Goal: Transaction & Acquisition: Book appointment/travel/reservation

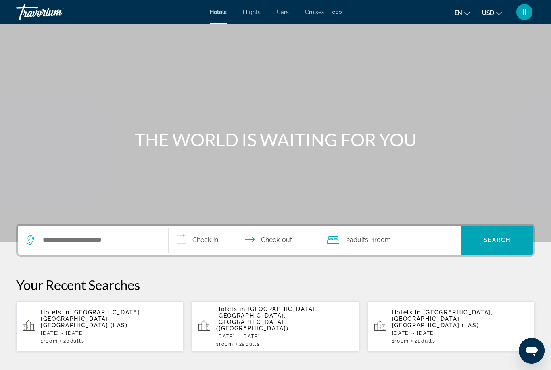
click at [105, 231] on div "Search widget" at bounding box center [93, 240] width 134 height 29
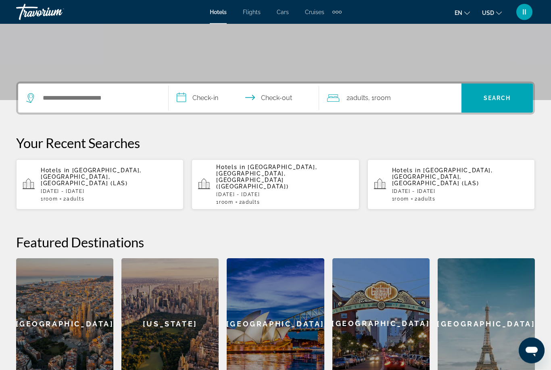
scroll to position [197, 0]
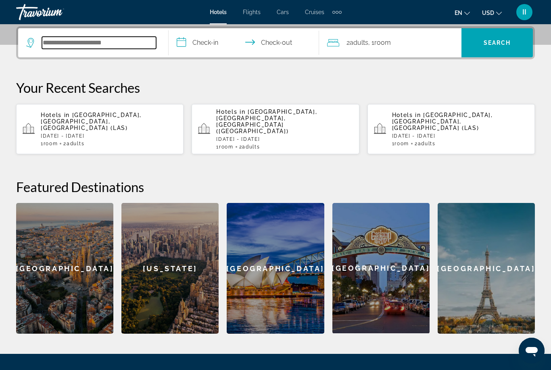
click at [90, 41] on input "Search widget" at bounding box center [99, 43] width 114 height 12
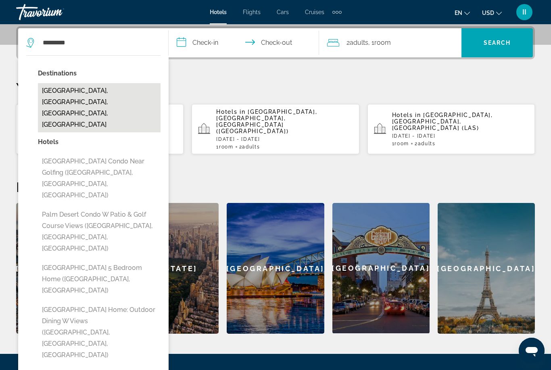
click at [76, 94] on button "[GEOGRAPHIC_DATA], [GEOGRAPHIC_DATA], [GEOGRAPHIC_DATA], [GEOGRAPHIC_DATA]" at bounding box center [99, 107] width 123 height 49
type input "**********"
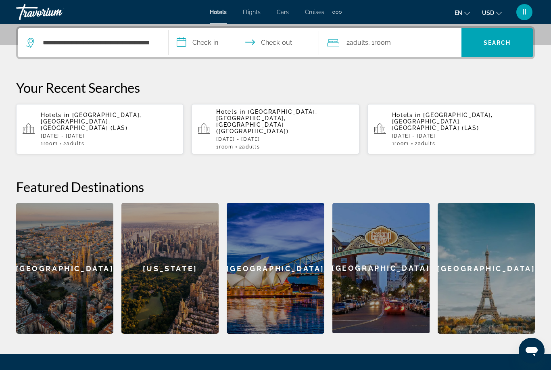
click at [205, 45] on input "**********" at bounding box center [246, 43] width 154 height 31
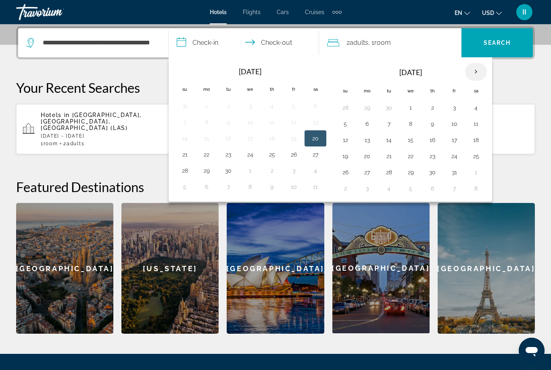
click at [471, 73] on th "Next month" at bounding box center [476, 72] width 22 height 18
click at [429, 127] on button "6" at bounding box center [432, 123] width 13 height 11
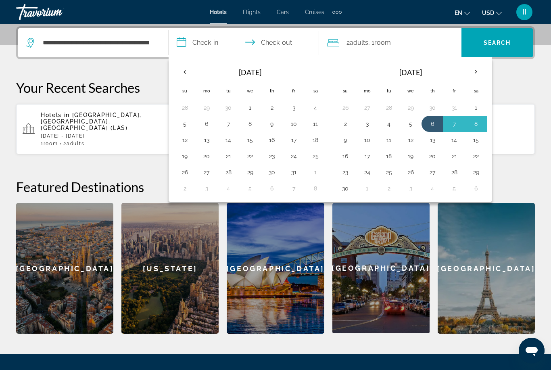
click at [345, 141] on button "9" at bounding box center [345, 139] width 13 height 11
type input "**********"
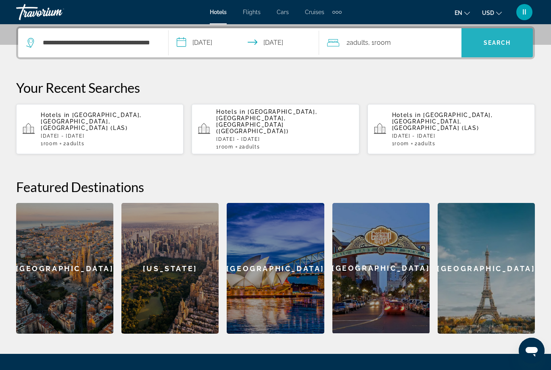
click at [506, 41] on span "Search" at bounding box center [497, 43] width 27 height 6
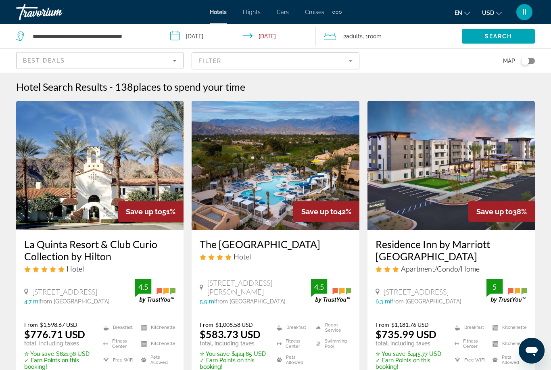
click at [236, 84] on span "places to spend your time" at bounding box center [189, 87] width 112 height 12
click at [213, 85] on span "places to spend your time" at bounding box center [189, 87] width 112 height 12
click at [239, 87] on span "places to spend your time" at bounding box center [189, 87] width 112 height 12
click at [303, 88] on div "Hotel Search Results - 138 places to spend your time" at bounding box center [275, 87] width 519 height 12
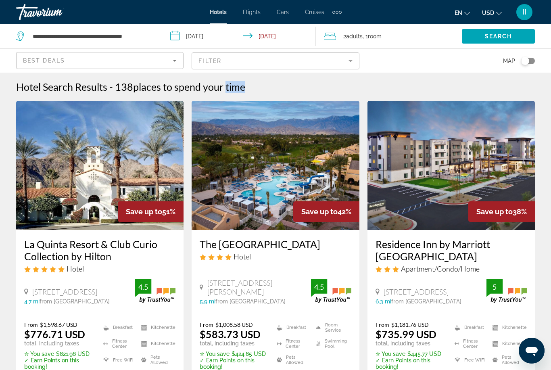
click at [303, 88] on div "Hotel Search Results - 138 places to spend your time" at bounding box center [275, 87] width 519 height 12
click at [201, 88] on span "places to spend your time" at bounding box center [189, 87] width 112 height 12
click at [346, 88] on div "Hotel Search Results - 138 places to spend your time" at bounding box center [275, 87] width 519 height 12
click at [302, 65] on mat-form-field "Filter" at bounding box center [275, 60] width 167 height 17
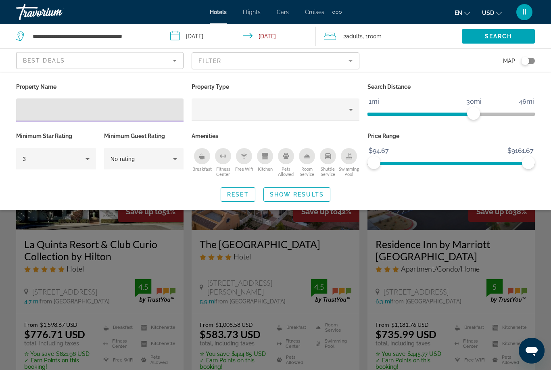
click at [108, 111] on input "Hotel Filters" at bounding box center [100, 110] width 155 height 10
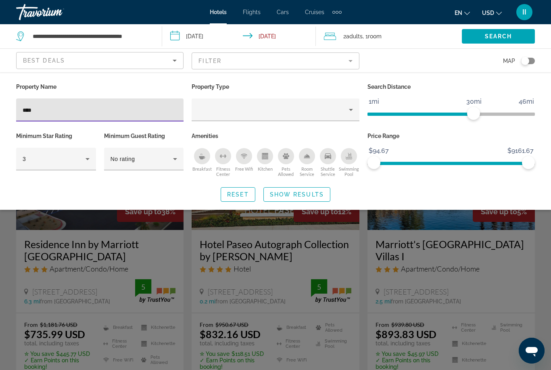
type input "****"
click at [394, 248] on div "Search widget" at bounding box center [275, 245] width 551 height 249
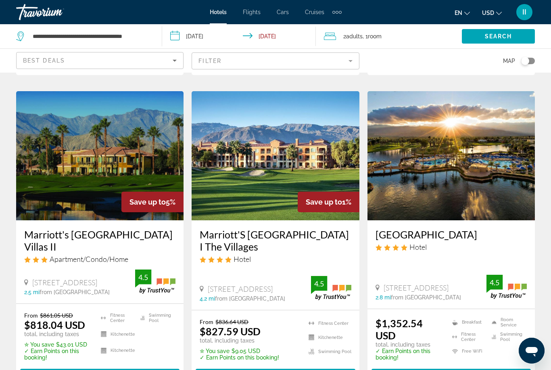
scroll to position [322, 0]
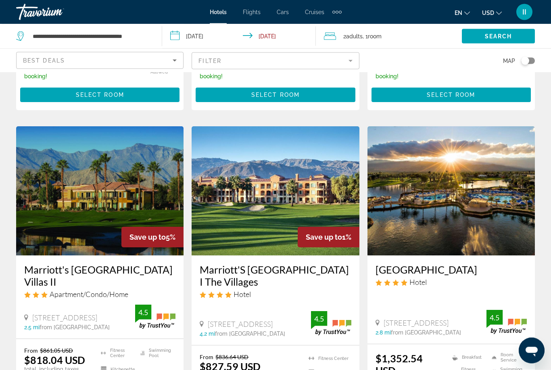
click at [411, 230] on img "Main content" at bounding box center [451, 191] width 167 height 129
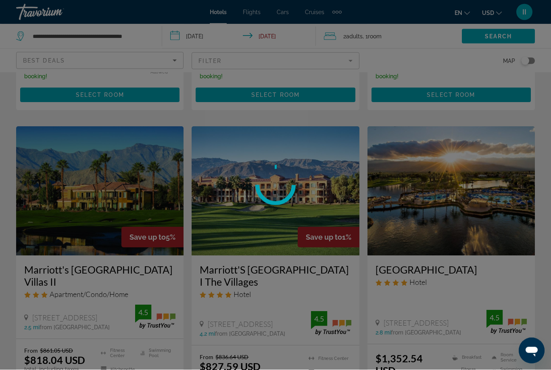
scroll to position [291, 0]
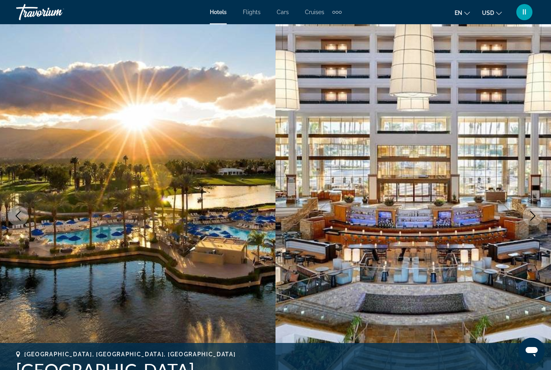
click at [531, 216] on icon "Next image" at bounding box center [533, 216] width 10 height 10
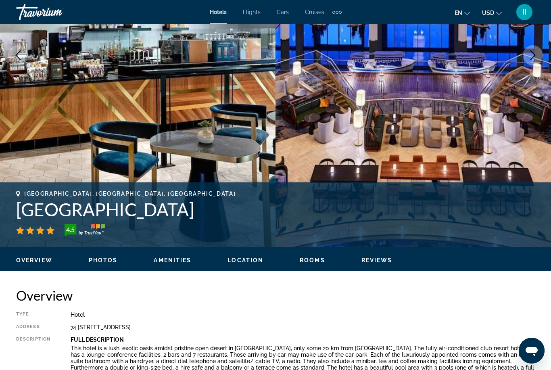
scroll to position [161, 0]
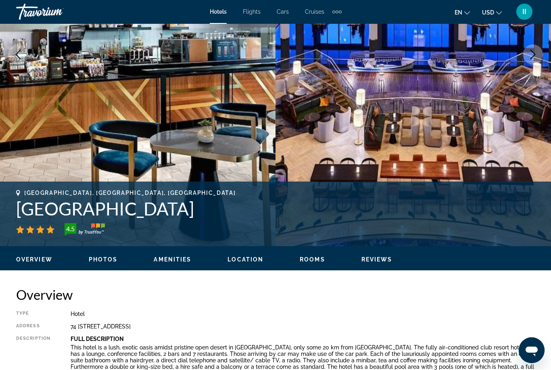
drag, startPoint x: 19, startPoint y: 209, endPoint x: 338, endPoint y: 210, distance: 318.8
click at [338, 210] on h1 "[GEOGRAPHIC_DATA]" at bounding box center [275, 209] width 519 height 21
copy h1 "[GEOGRAPHIC_DATA]"
